Goal: Obtain resource: Download file/media

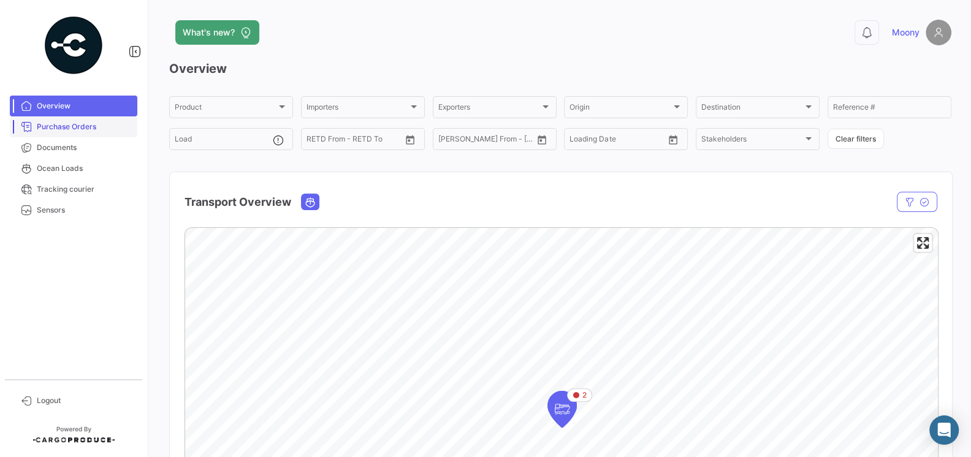
click at [77, 132] on span "Purchase Orders" at bounding box center [85, 126] width 96 height 11
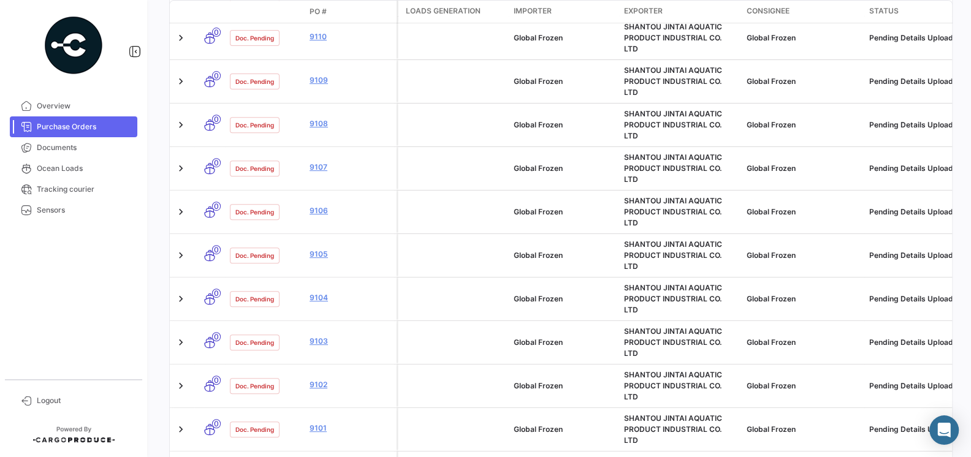
scroll to position [633, 0]
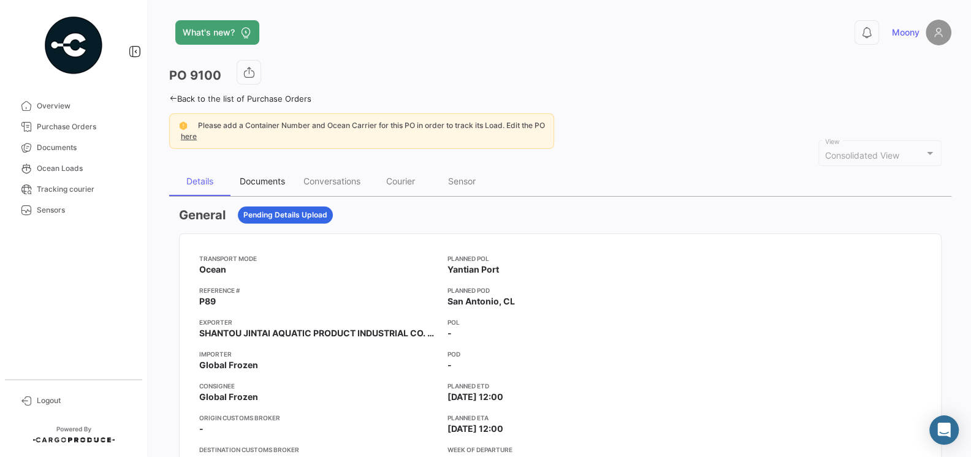
click at [266, 180] on div "Documents" at bounding box center [262, 181] width 45 height 10
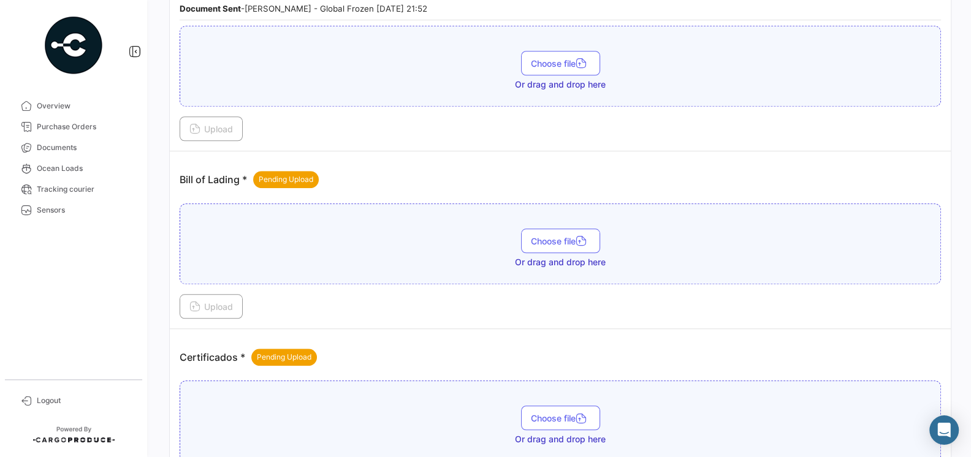
scroll to position [647, 0]
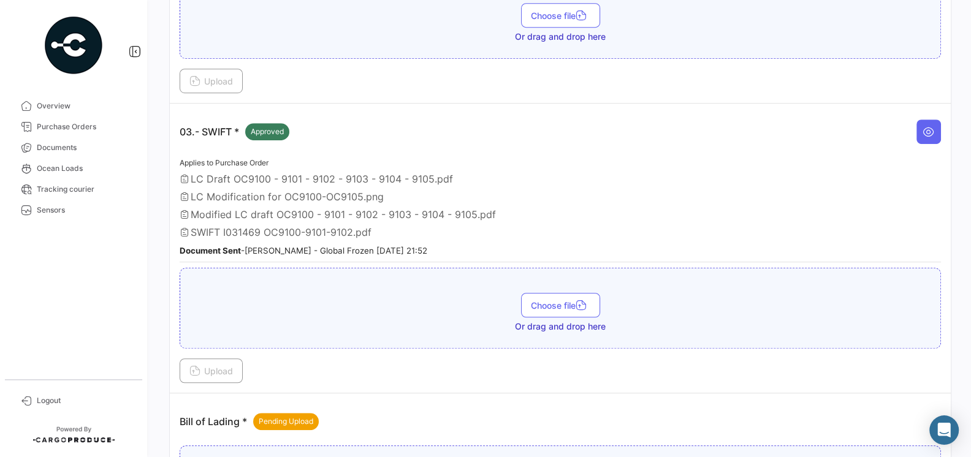
click at [257, 228] on span "SWIFT I031469 OC9100-9101-9102.pdf" at bounding box center [281, 232] width 181 height 12
click at [928, 126] on icon at bounding box center [928, 132] width 12 height 12
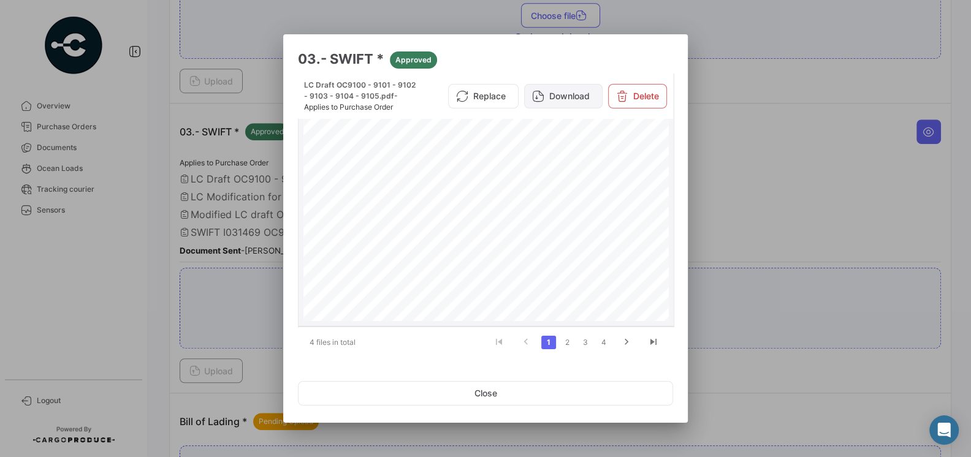
click at [556, 103] on button "Download" at bounding box center [563, 96] width 78 height 25
click at [603, 342] on link "4" at bounding box center [603, 342] width 15 height 13
click at [408, 223] on span "BANCO DEL ESTADO DE CHILE" at bounding box center [394, 226] width 93 height 6
click at [558, 101] on button "Download" at bounding box center [563, 96] width 78 height 25
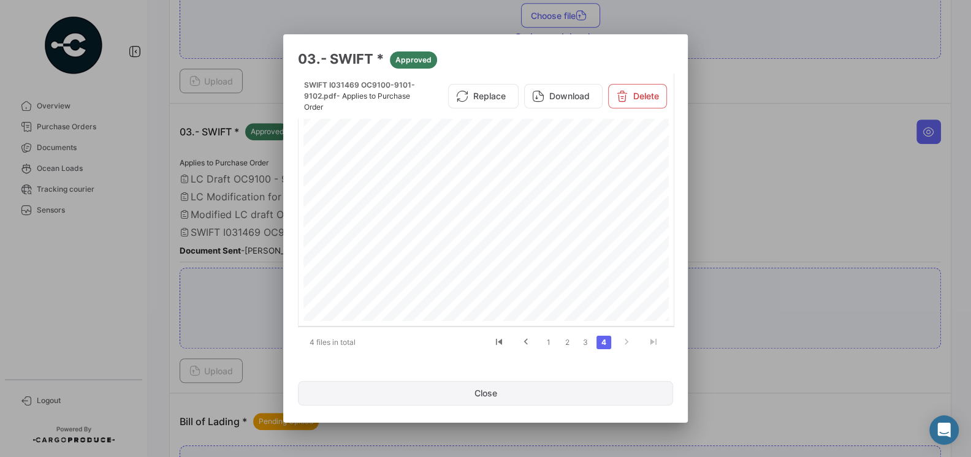
click at [507, 393] on button "Close" at bounding box center [485, 393] width 375 height 25
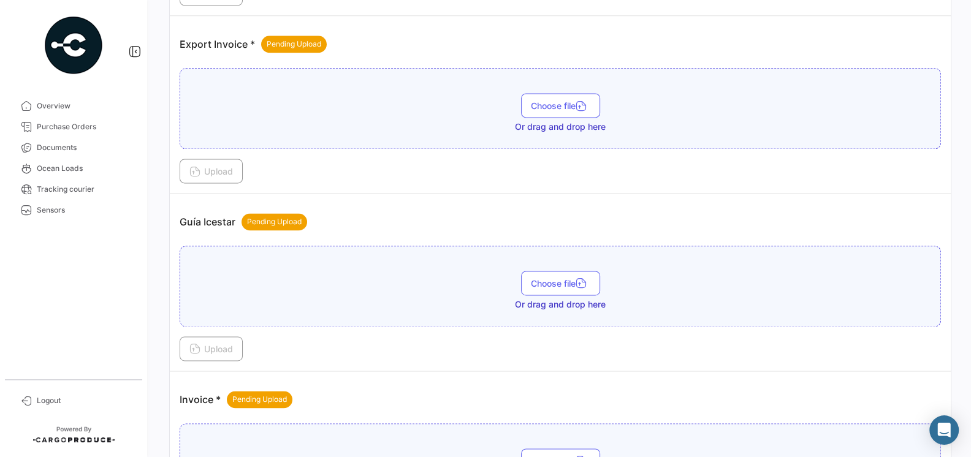
scroll to position [1246, 0]
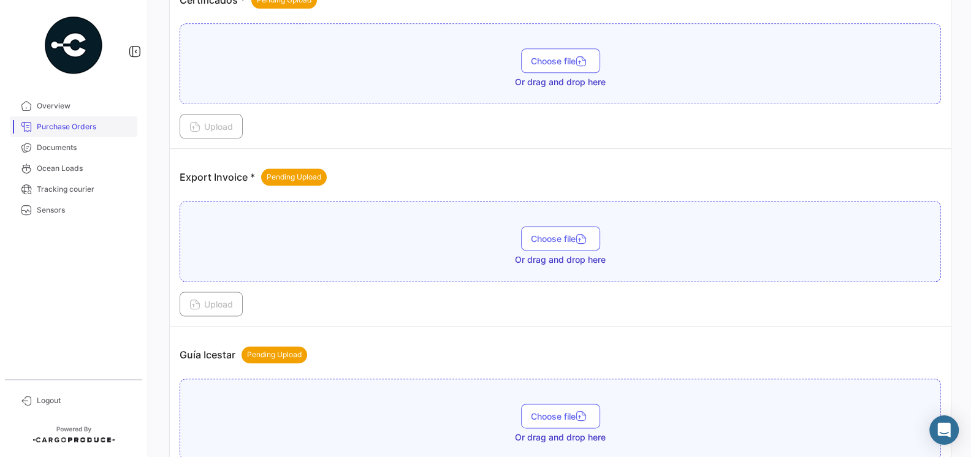
click at [58, 131] on span "Purchase Orders" at bounding box center [85, 126] width 96 height 11
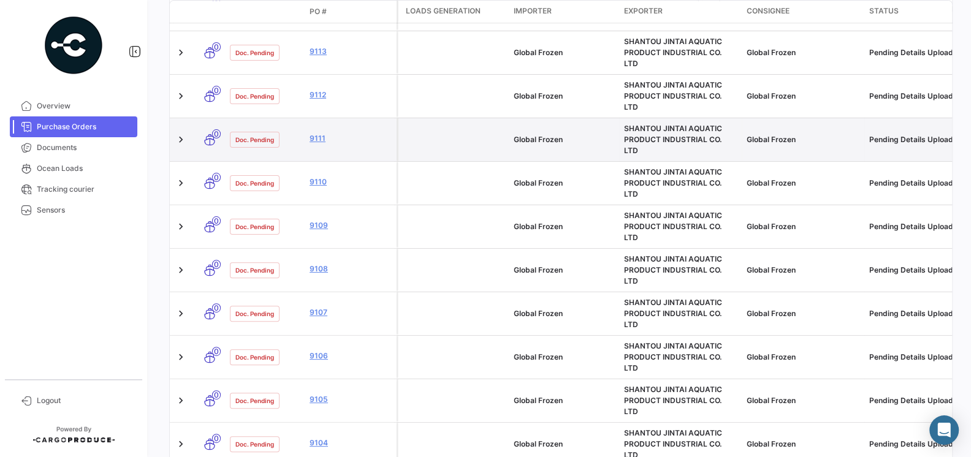
scroll to position [559, 0]
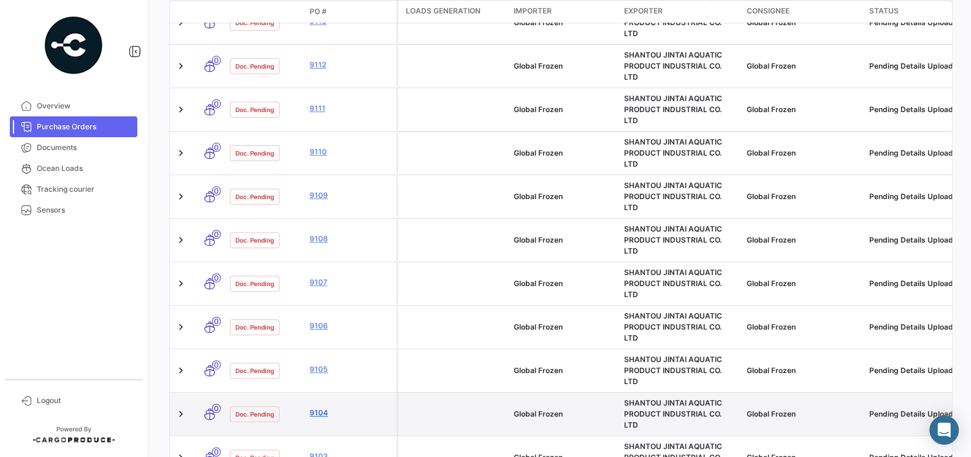
click at [322, 408] on link "9104" at bounding box center [351, 413] width 82 height 11
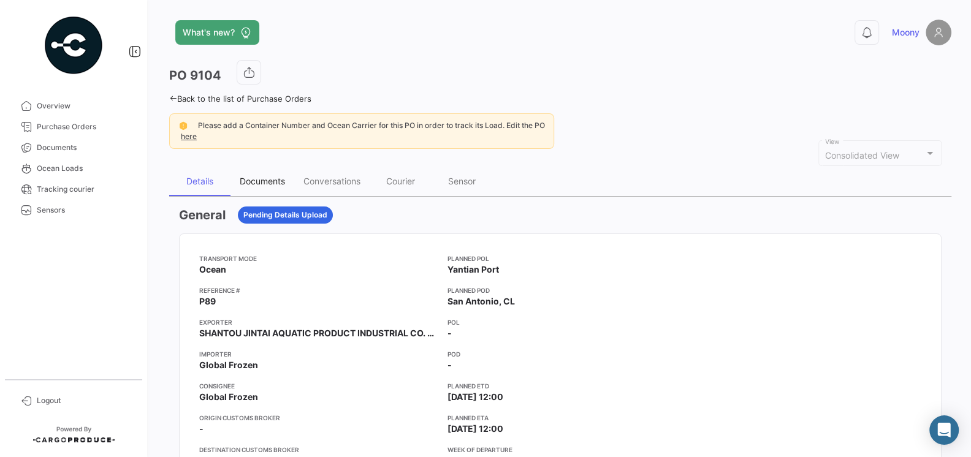
click at [276, 181] on div "Documents" at bounding box center [262, 181] width 45 height 10
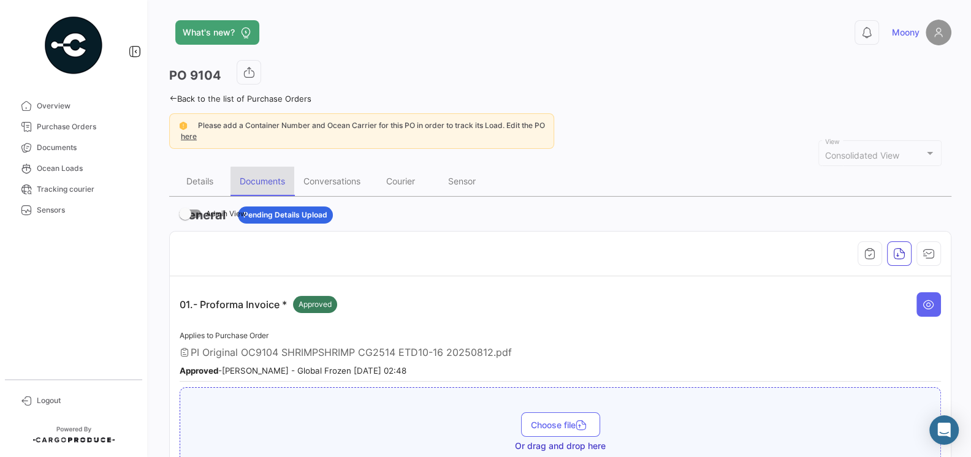
click at [276, 181] on div "Documents" at bounding box center [262, 181] width 45 height 10
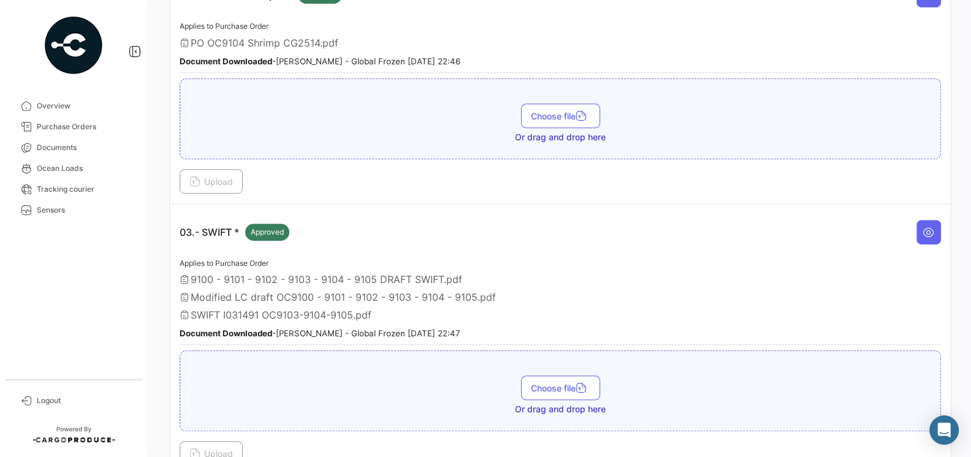
scroll to position [557, 0]
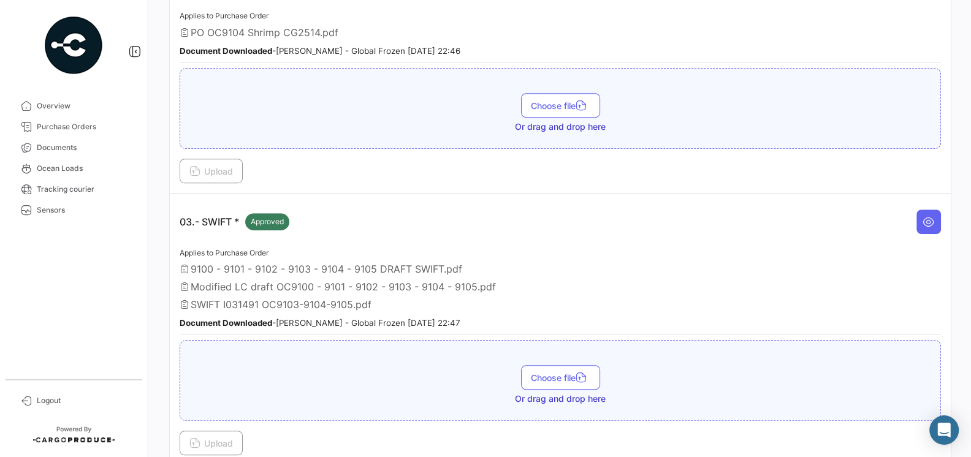
click at [335, 302] on div "Applies to Purchase Order 9100 - 9101 - 9102 - 9103 - 9104 - 9105 DRAFT SWIFT.p…" at bounding box center [560, 290] width 761 height 89
click at [935, 212] on button at bounding box center [928, 222] width 25 height 25
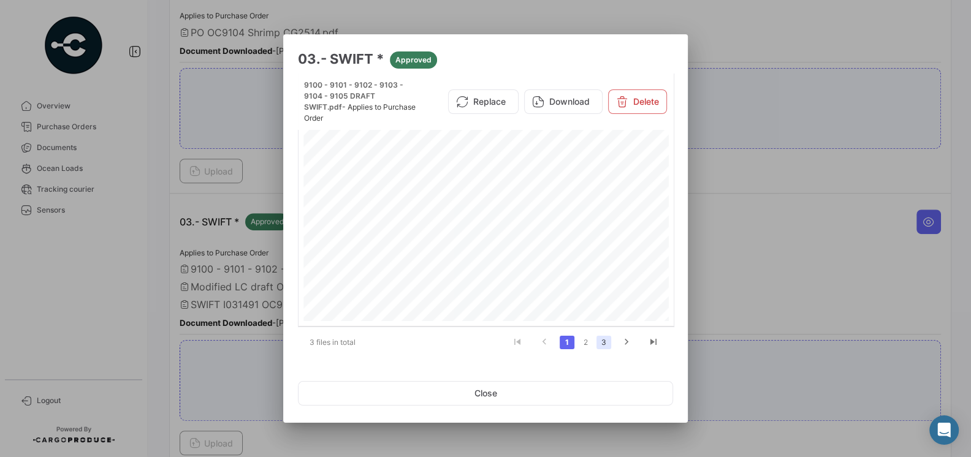
click at [606, 341] on link "3" at bounding box center [603, 342] width 15 height 13
click at [401, 236] on span "Receiver : [SWIFT_CODE]" at bounding box center [390, 238] width 85 height 6
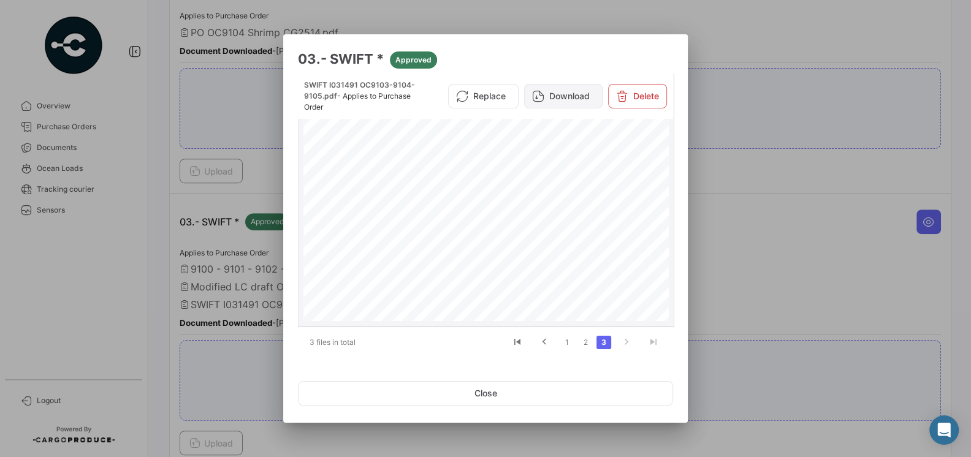
click at [578, 101] on button "Download" at bounding box center [563, 96] width 78 height 25
click at [503, 393] on button "Close" at bounding box center [485, 393] width 375 height 25
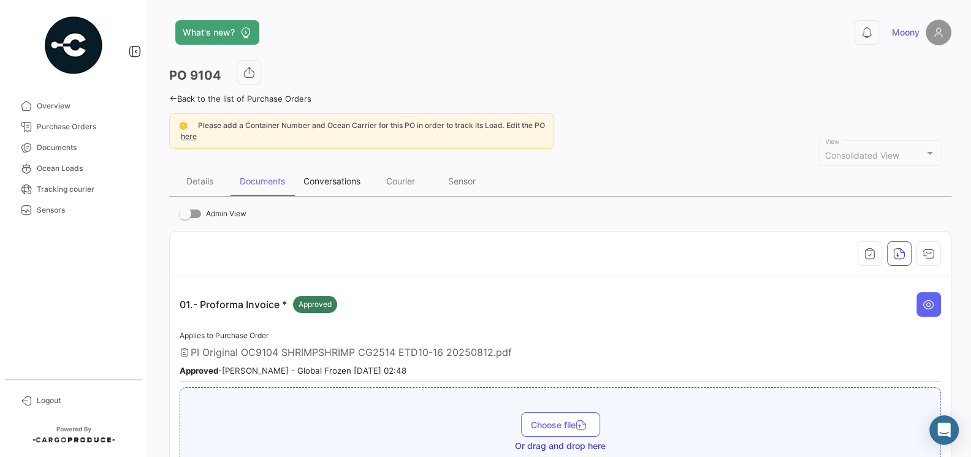
click at [344, 177] on div "Conversations" at bounding box center [331, 181] width 57 height 10
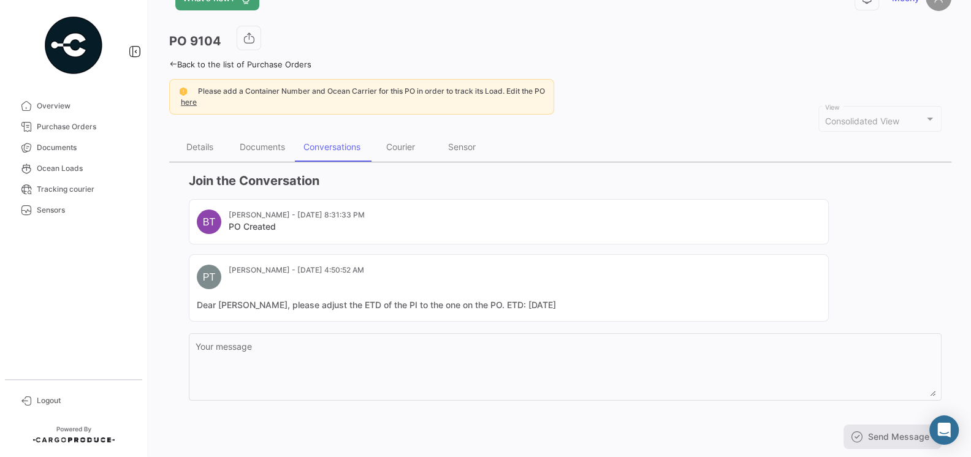
scroll to position [63, 0]
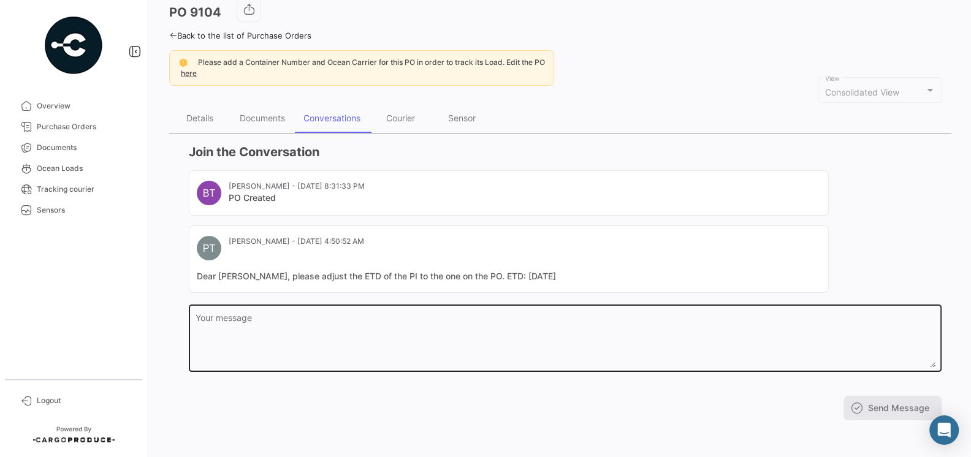
click at [446, 316] on textarea "Your message" at bounding box center [566, 341] width 740 height 54
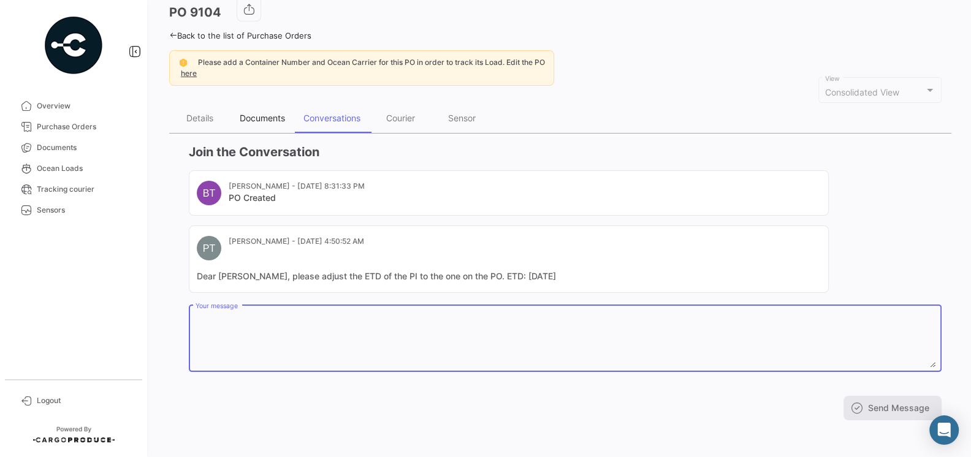
click at [262, 120] on div "Documents" at bounding box center [262, 118] width 45 height 10
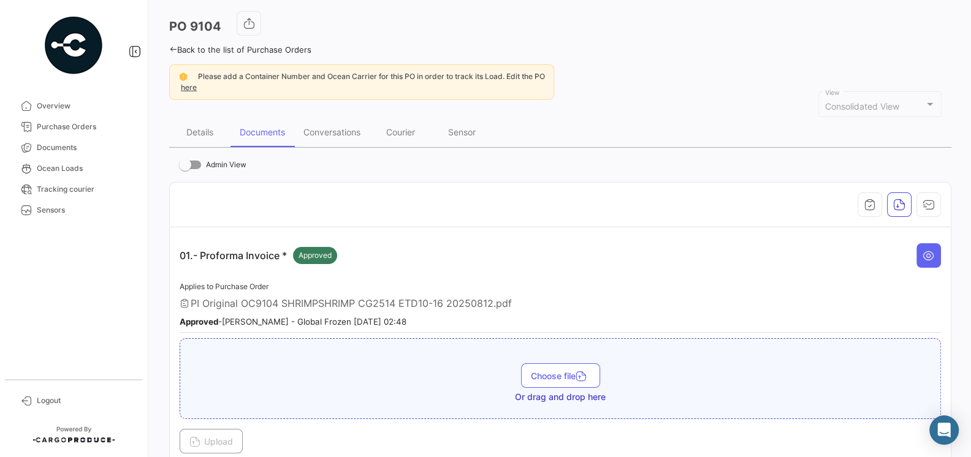
scroll to position [48, 0]
click at [334, 134] on div "Conversations" at bounding box center [331, 133] width 57 height 10
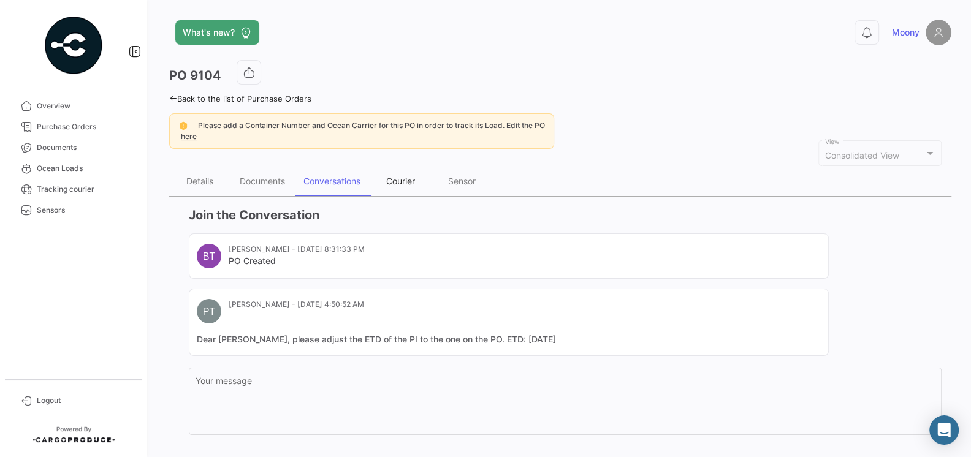
click at [390, 187] on div "Courier" at bounding box center [400, 181] width 61 height 29
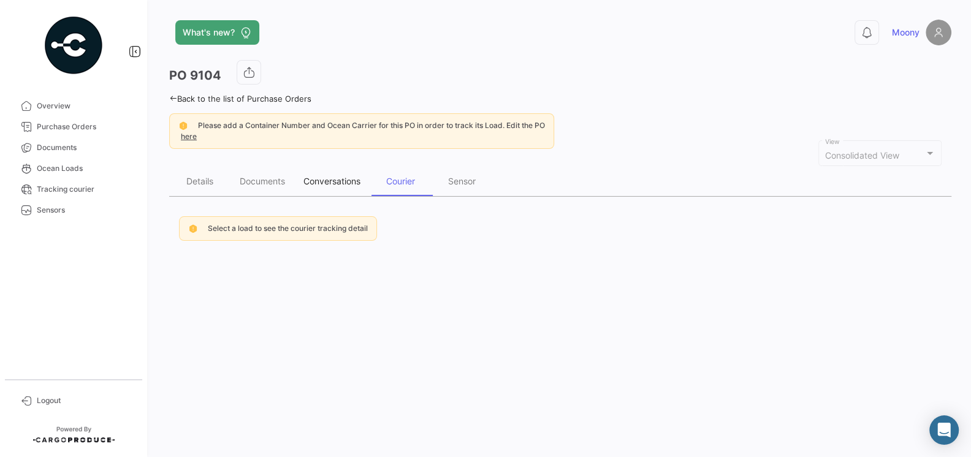
click at [346, 183] on div "Conversations" at bounding box center [331, 181] width 57 height 10
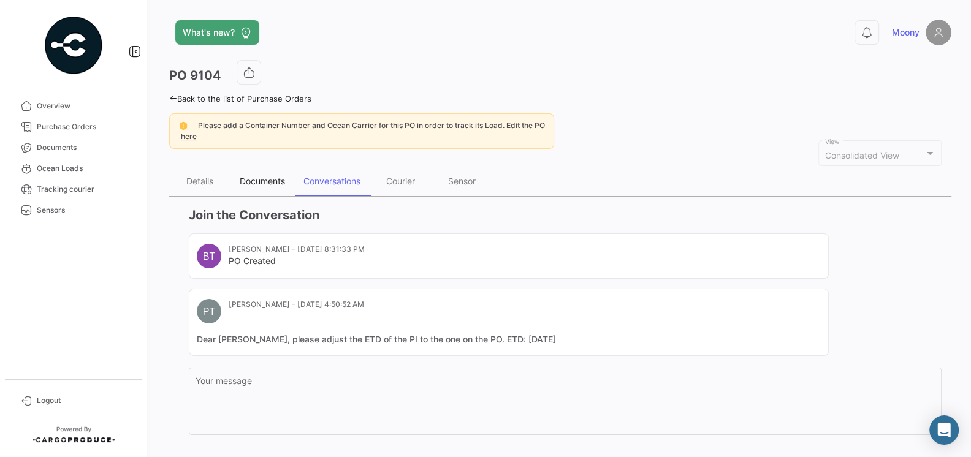
click at [273, 183] on div "Documents" at bounding box center [262, 181] width 45 height 10
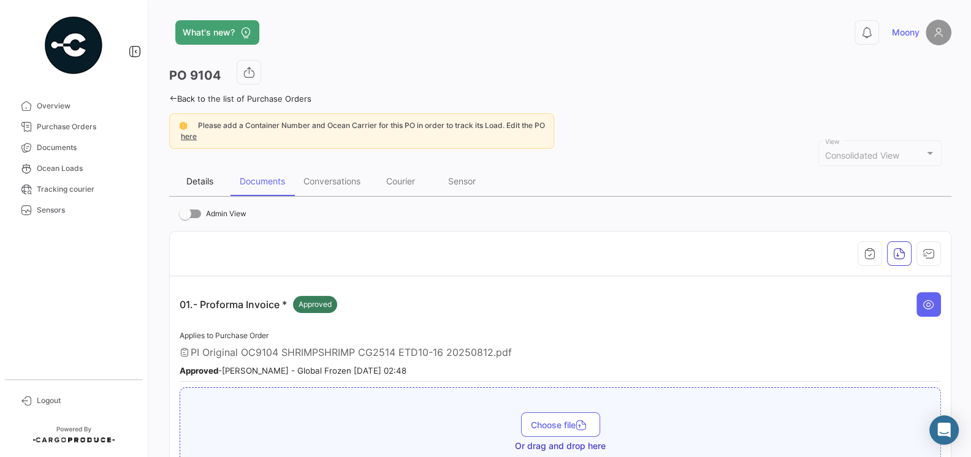
click at [202, 186] on div "Details" at bounding box center [199, 181] width 61 height 29
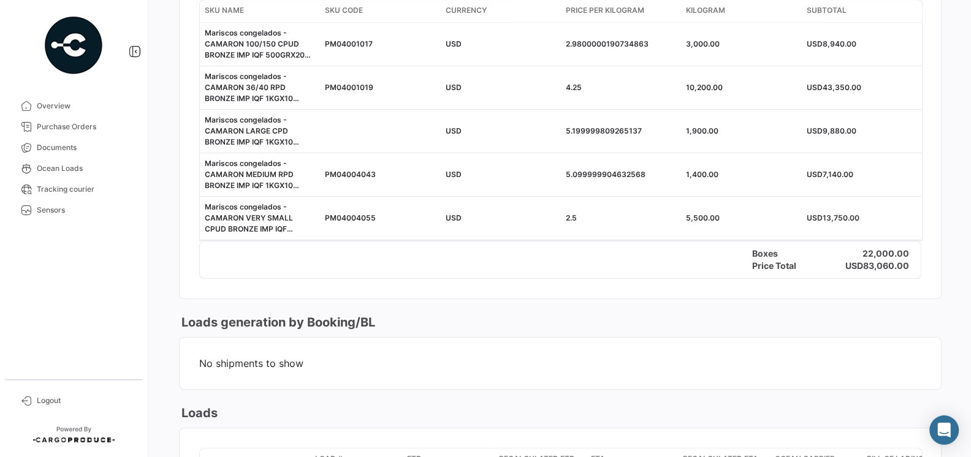
scroll to position [783, 0]
